Goal: Download file/media

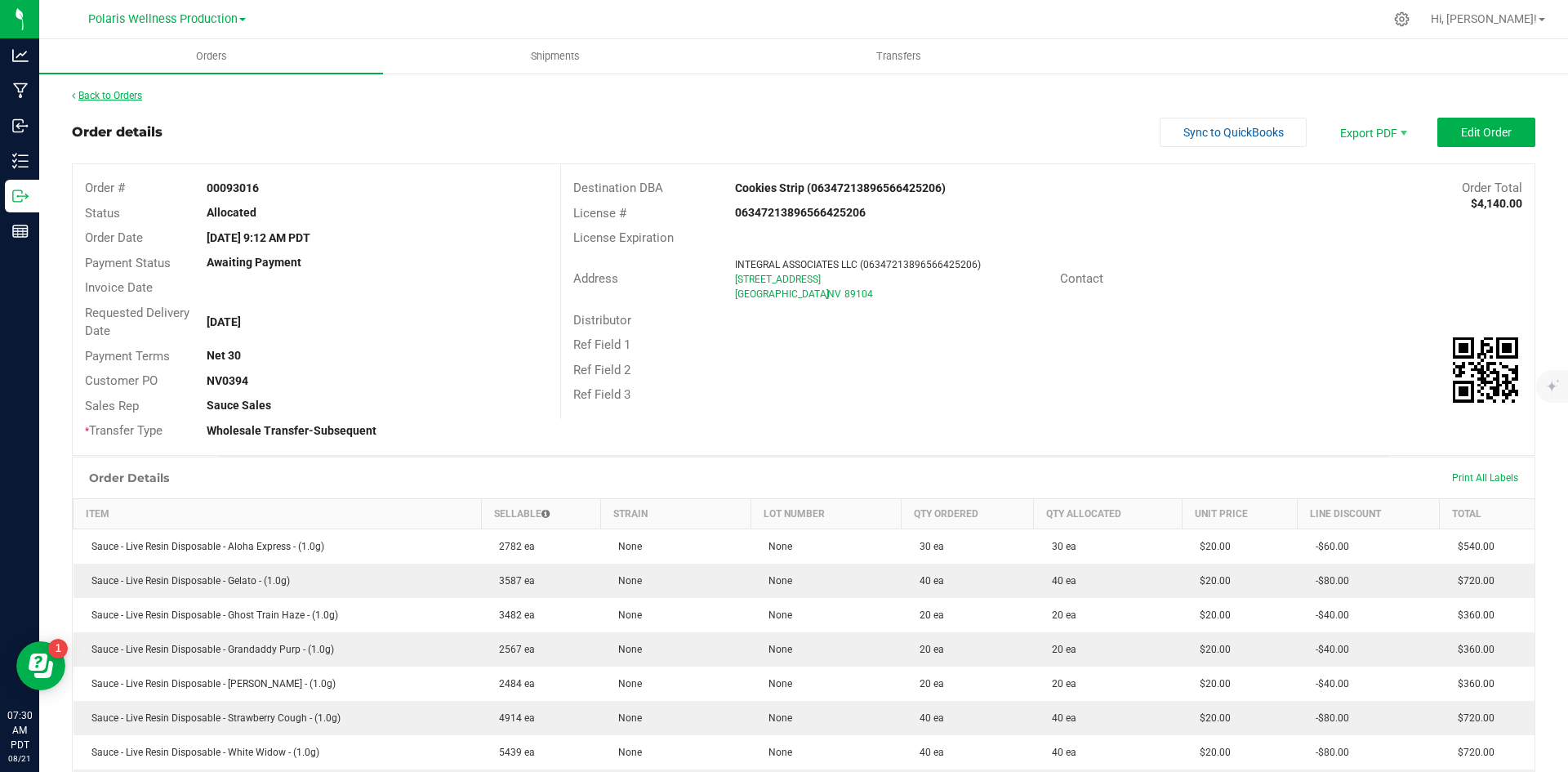
click at [127, 95] on link "Back to Orders" at bounding box center [106, 95] width 71 height 12
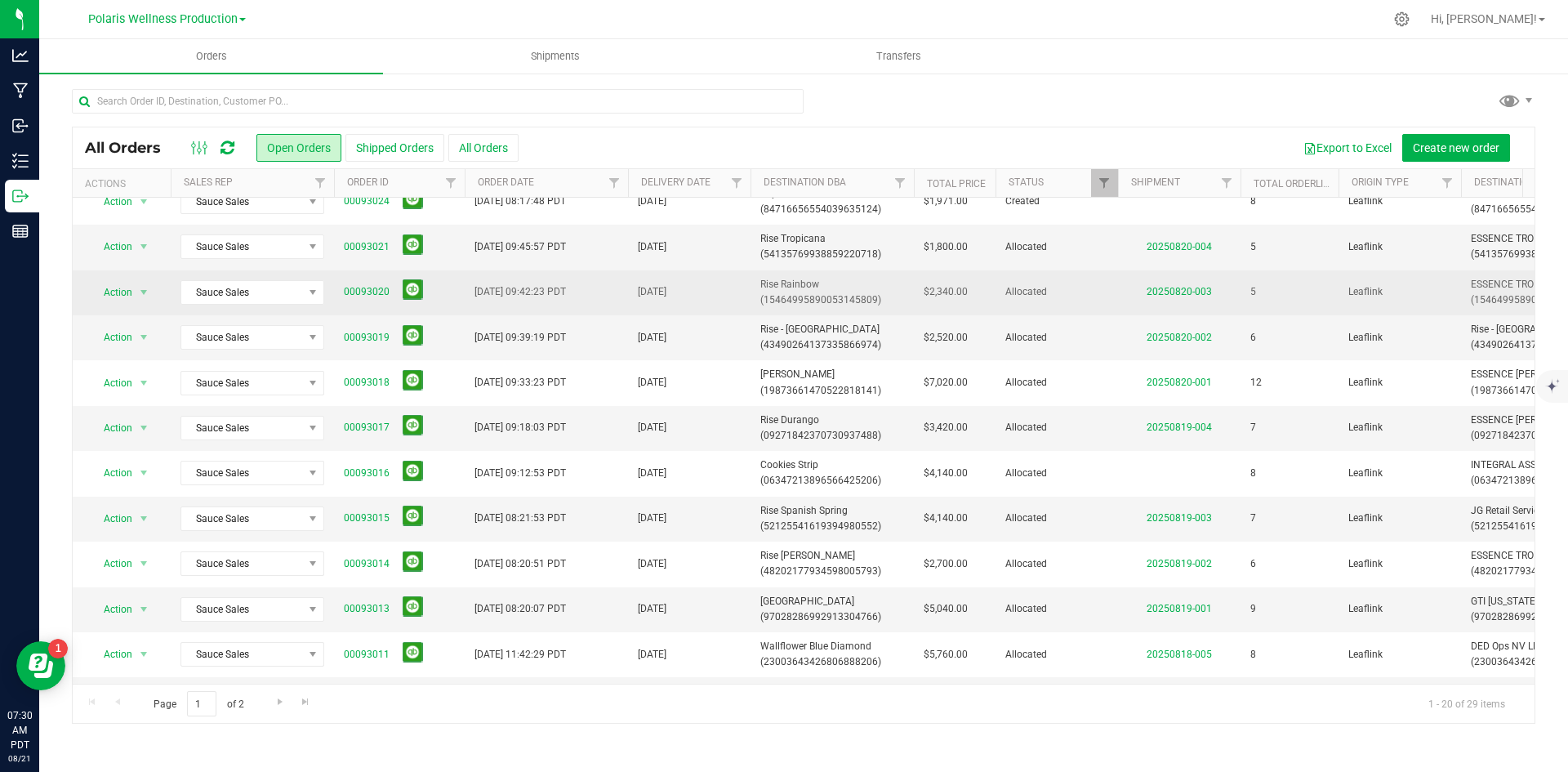
scroll to position [245, 0]
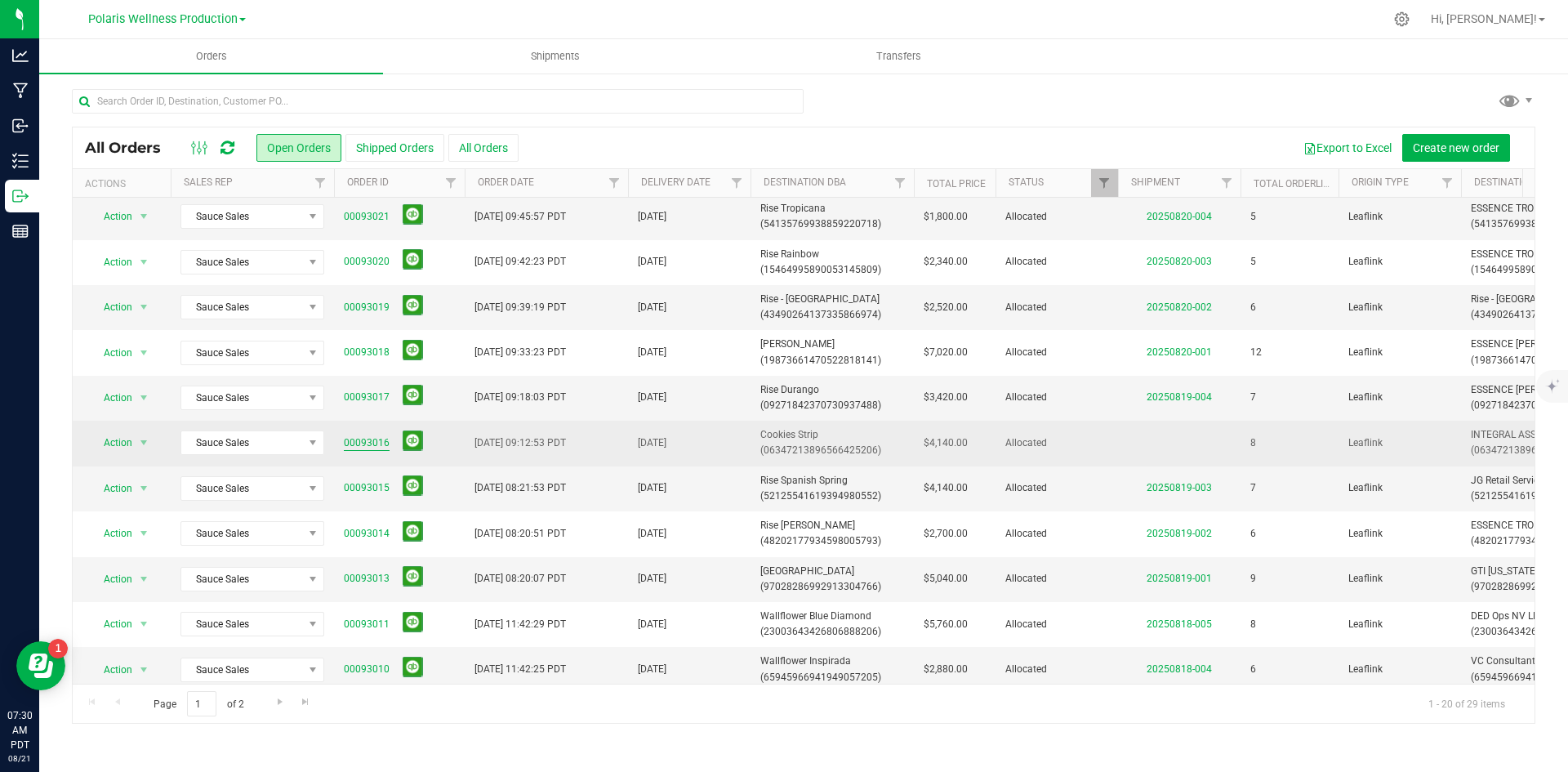
click at [371, 439] on link "00093016" at bounding box center [366, 443] width 46 height 15
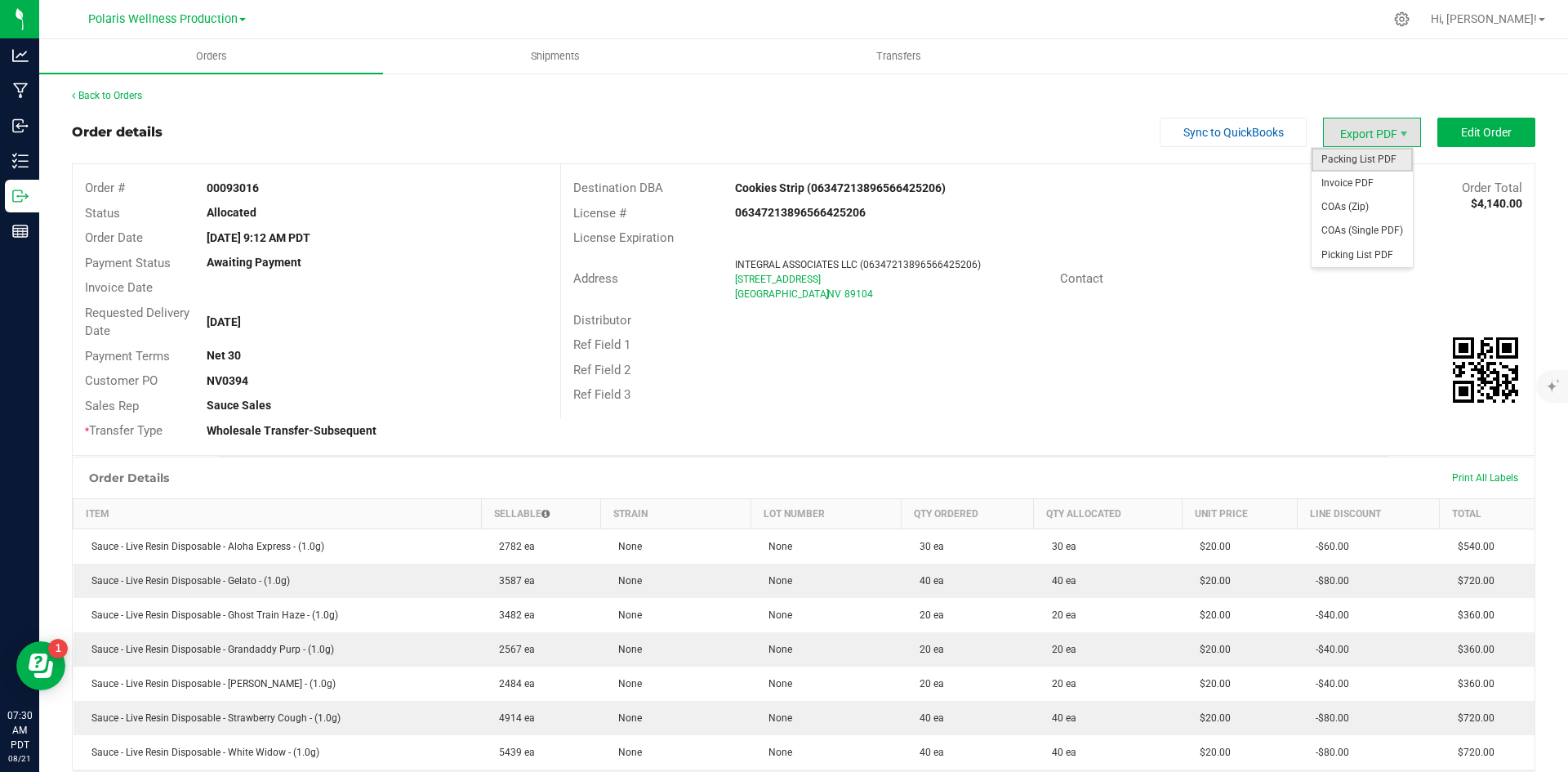
click at [1375, 156] on span "Packing List PDF" at bounding box center [1361, 159] width 101 height 23
click at [126, 99] on link "Back to Orders" at bounding box center [106, 95] width 71 height 12
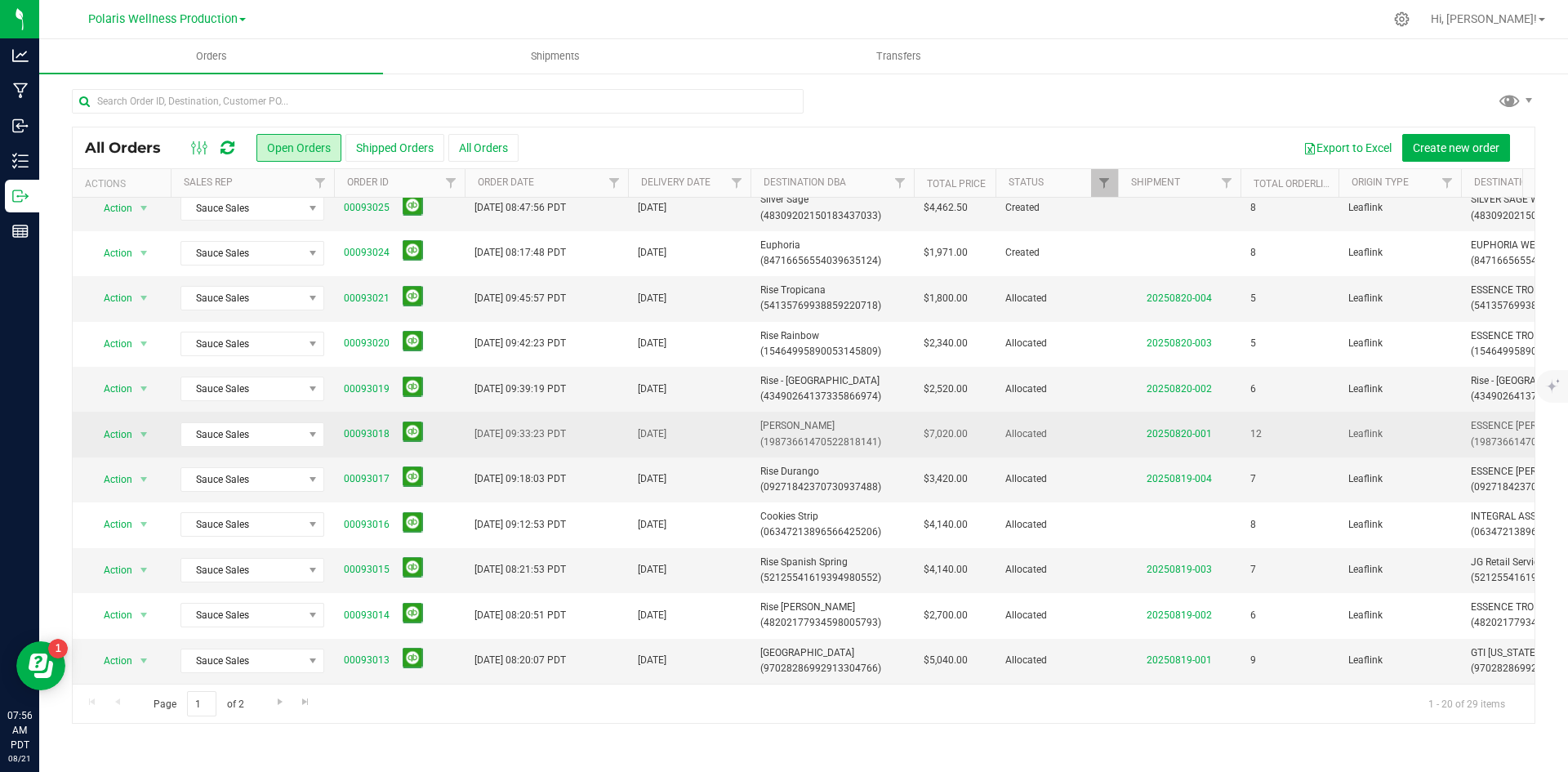
scroll to position [245, 0]
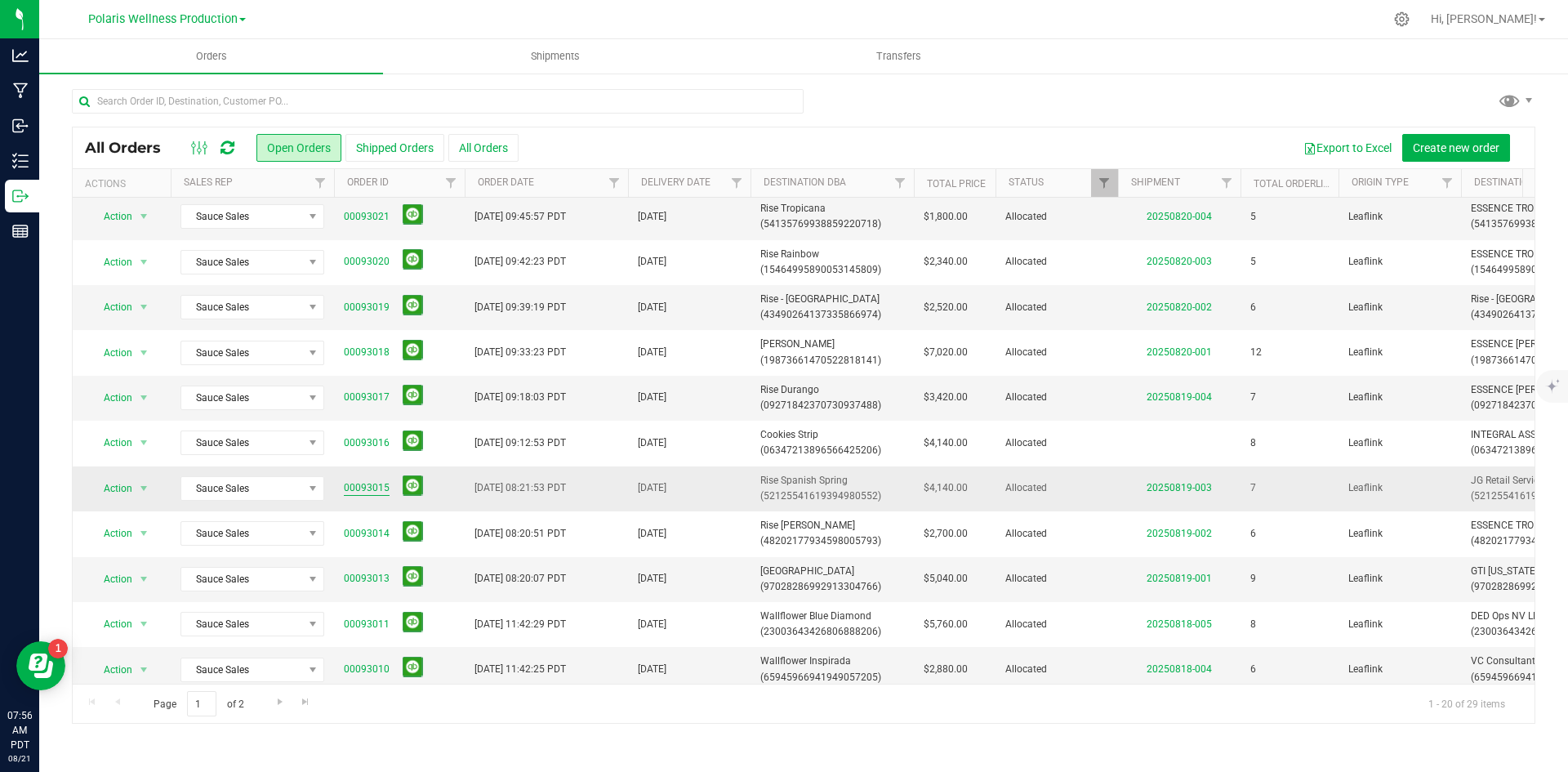
click at [360, 493] on link "00093015" at bounding box center [366, 488] width 46 height 15
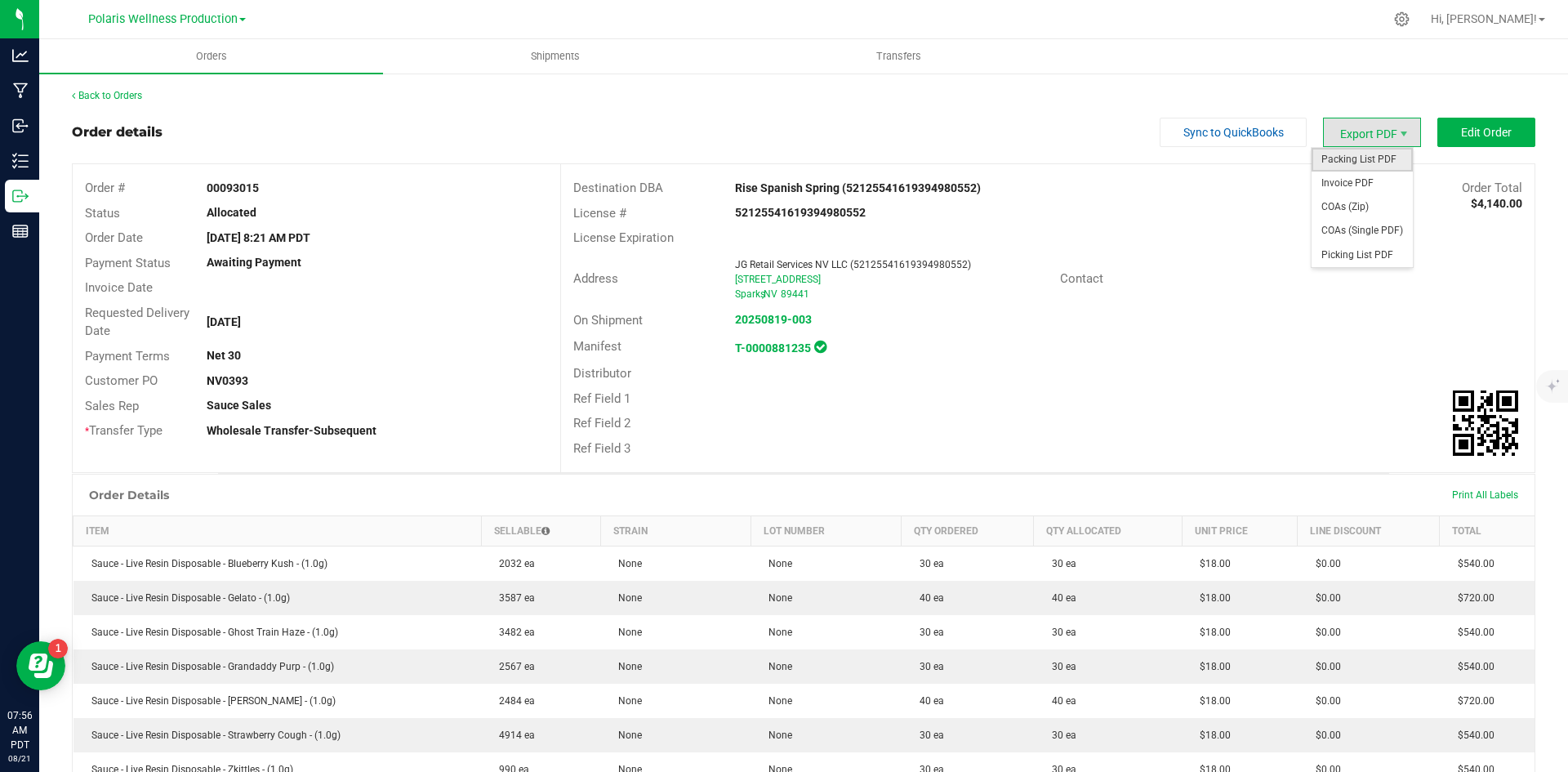
click at [1364, 155] on span "Packing List PDF" at bounding box center [1361, 159] width 101 height 23
